Goal: Navigation & Orientation: Find specific page/section

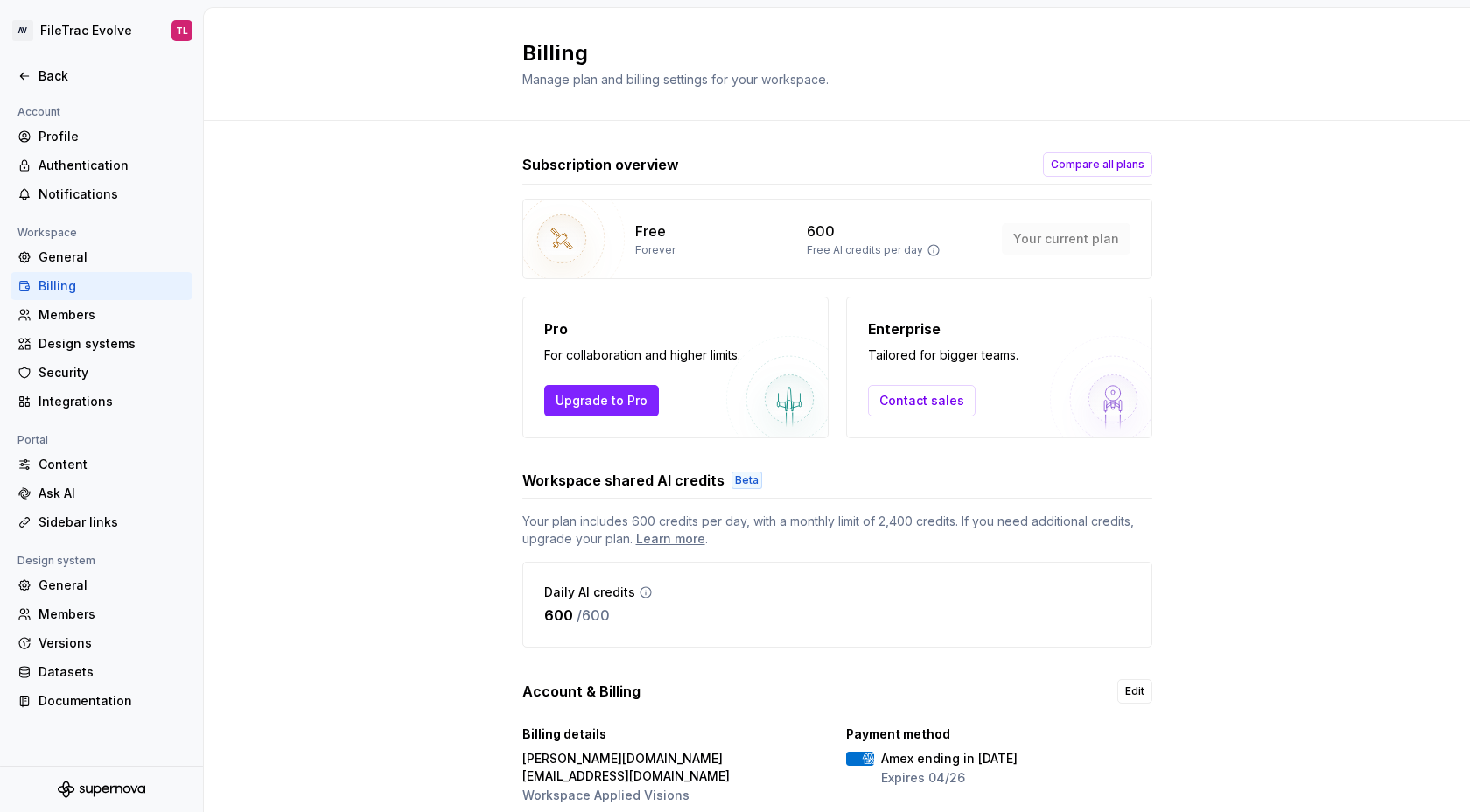
scroll to position [44, 0]
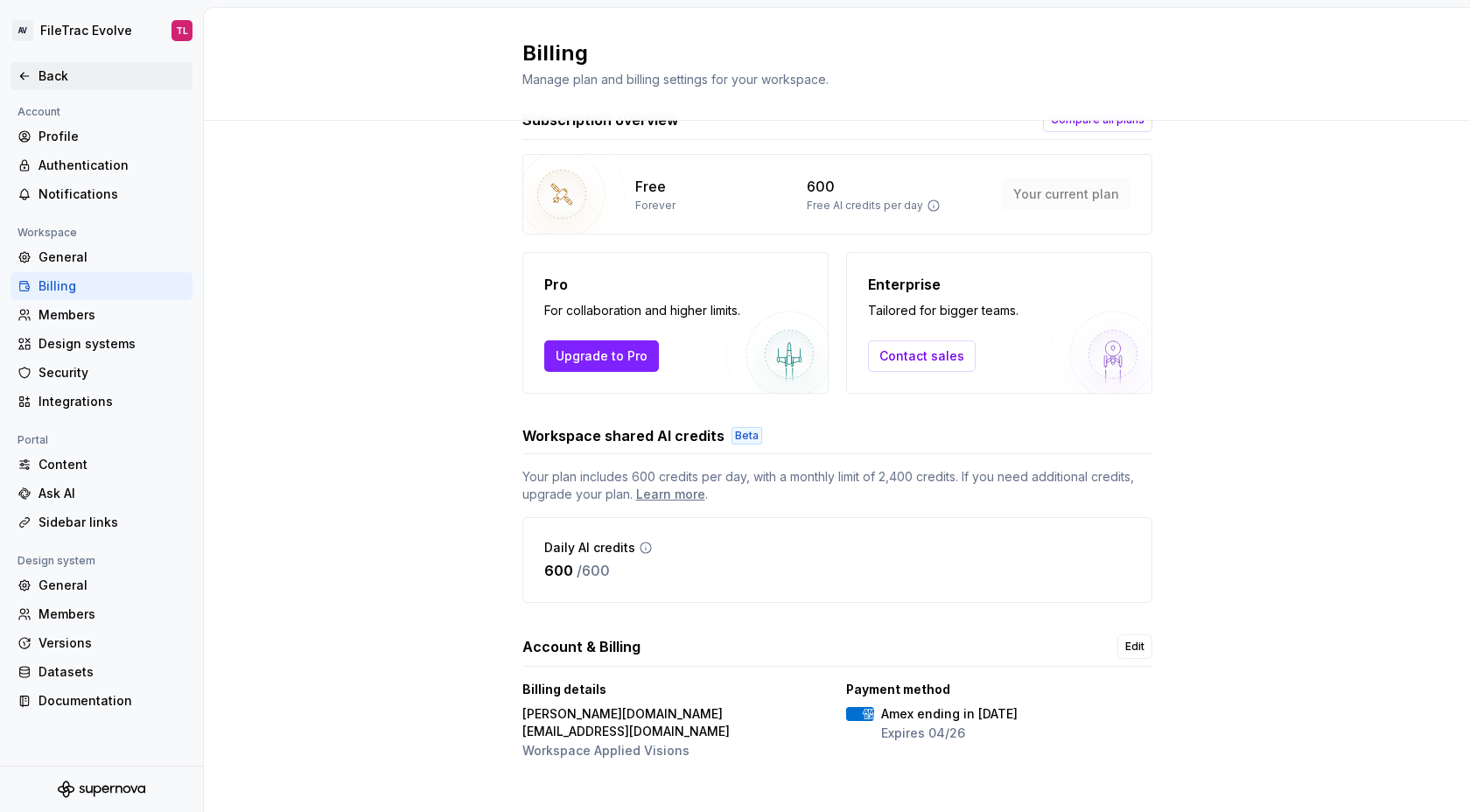
click at [68, 73] on div "Back" at bounding box center [112, 76] width 147 height 17
